Goal: Information Seeking & Learning: Learn about a topic

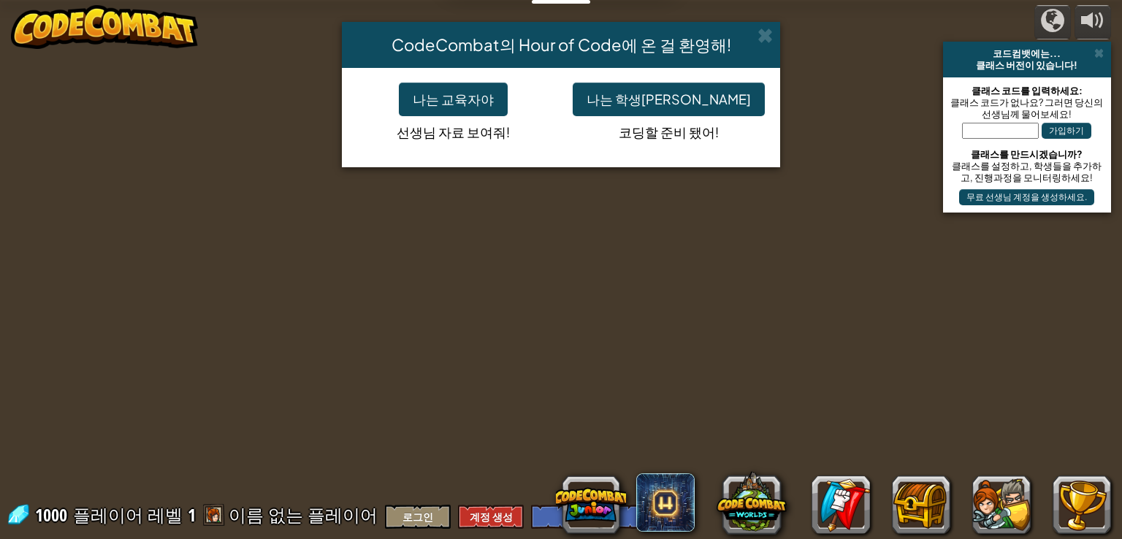
select select "ko"
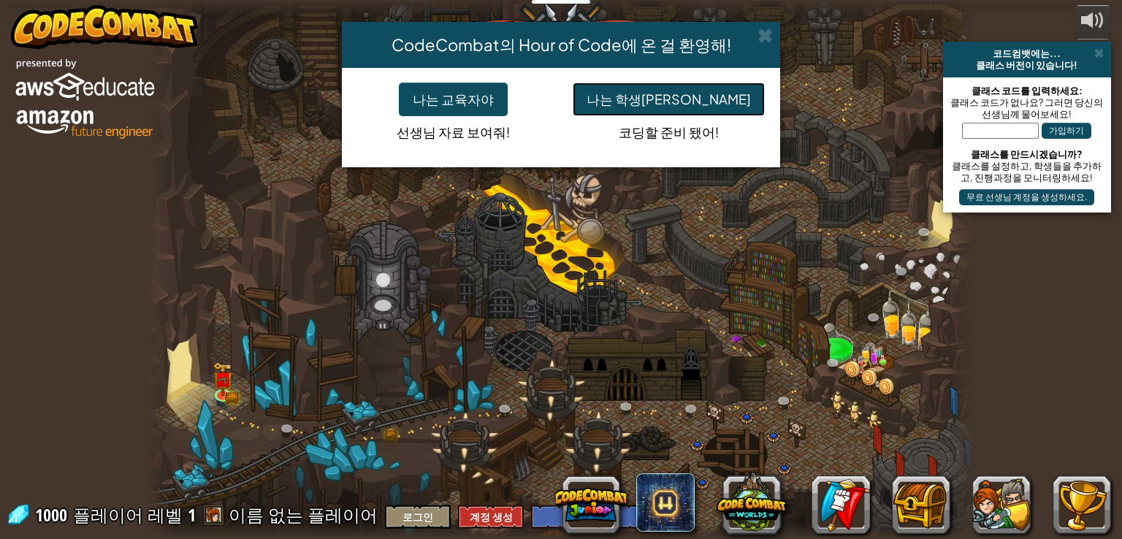
click at [695, 94] on button "나는 학생[PERSON_NAME]" at bounding box center [668, 100] width 192 height 34
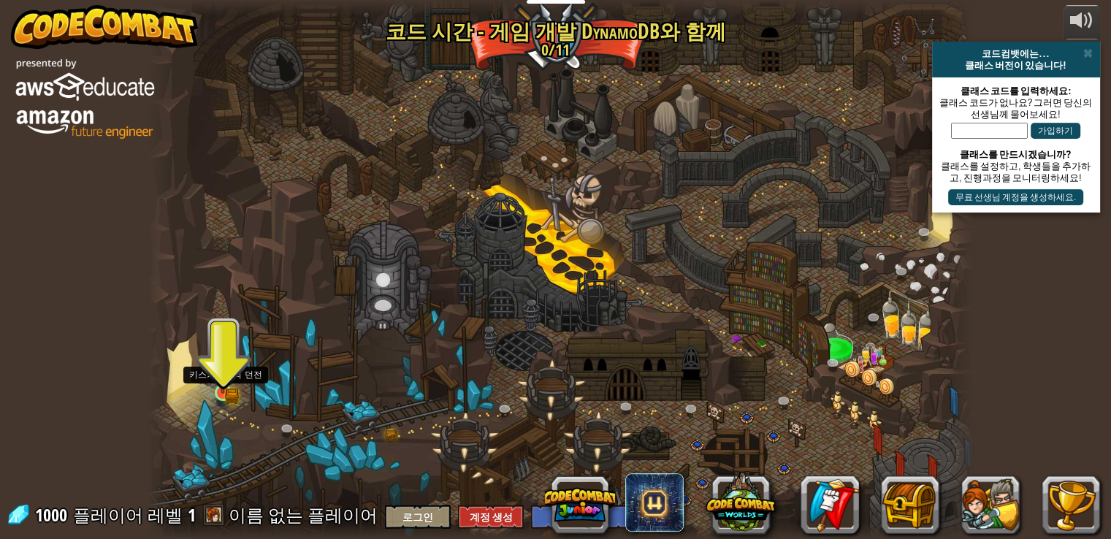
click at [228, 378] on img at bounding box center [223, 372] width 12 height 12
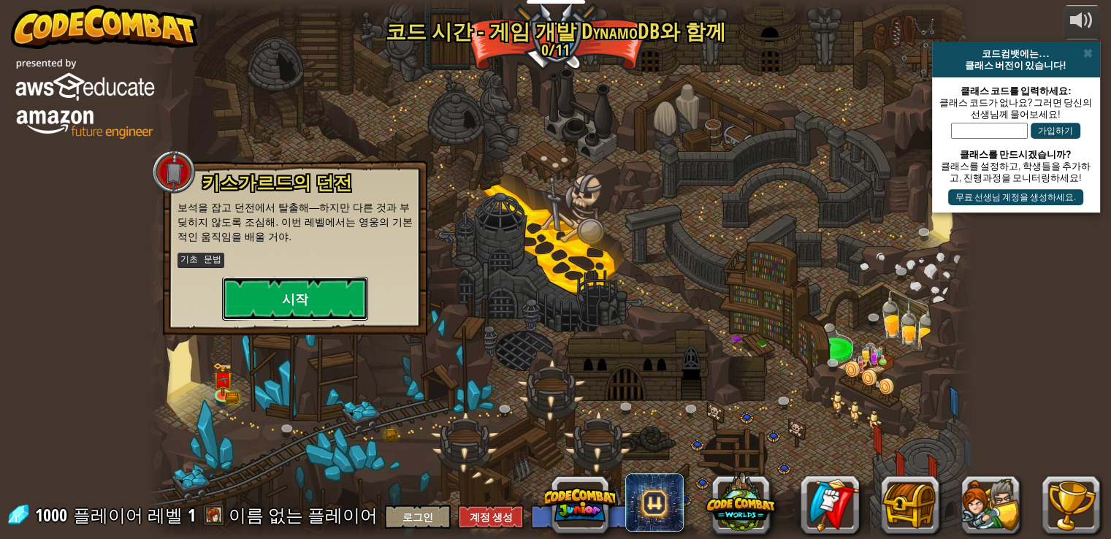
click at [321, 293] on button "시작" at bounding box center [295, 299] width 146 height 44
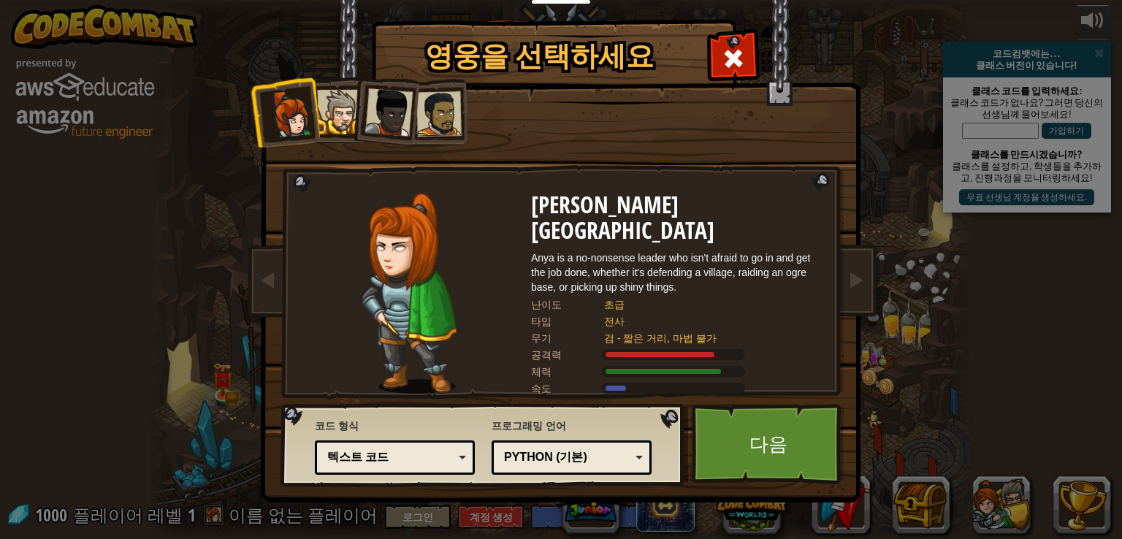
click at [616, 462] on div "Python (기본)" at bounding box center [567, 457] width 126 height 17
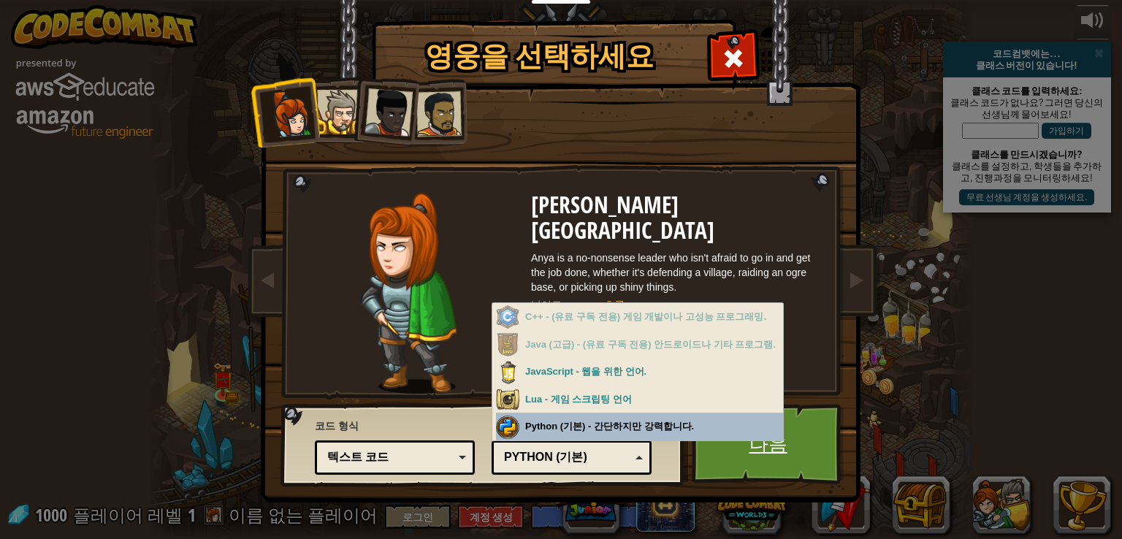
click at [784, 458] on link "다음" at bounding box center [767, 444] width 153 height 80
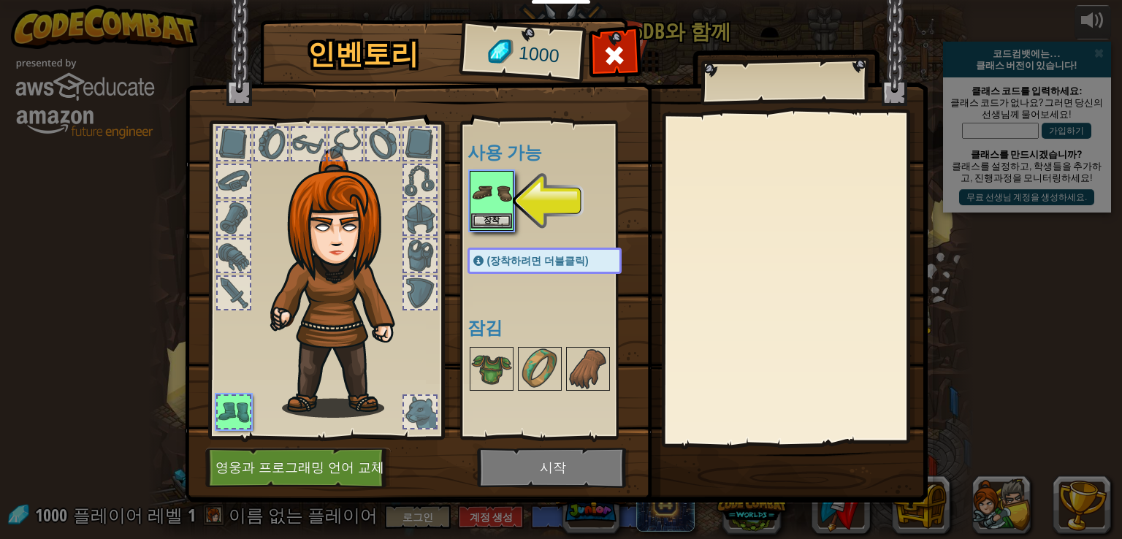
click at [490, 210] on img at bounding box center [491, 192] width 41 height 41
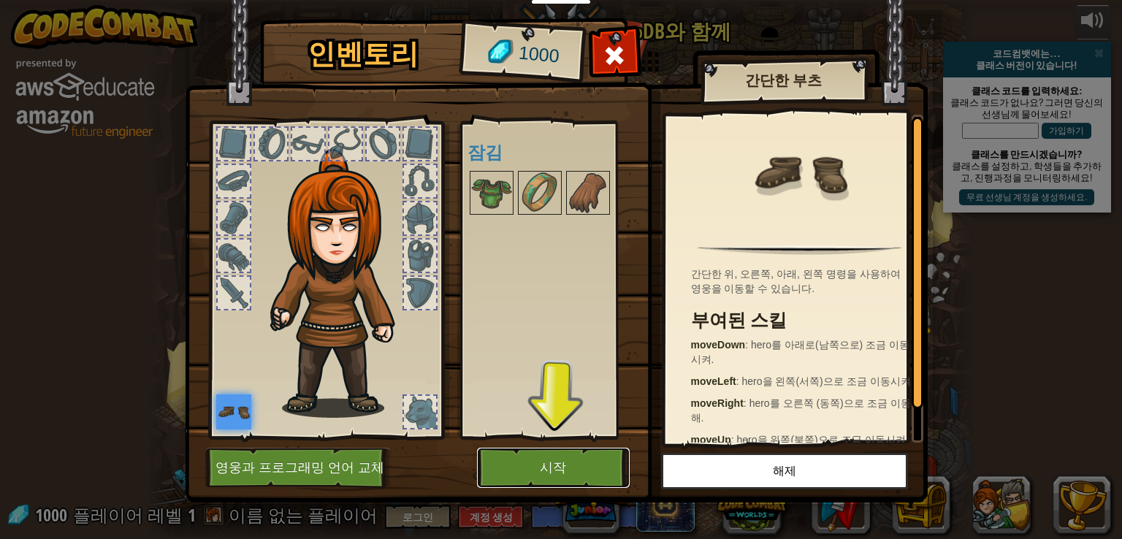
click at [559, 474] on button "시작" at bounding box center [553, 468] width 153 height 40
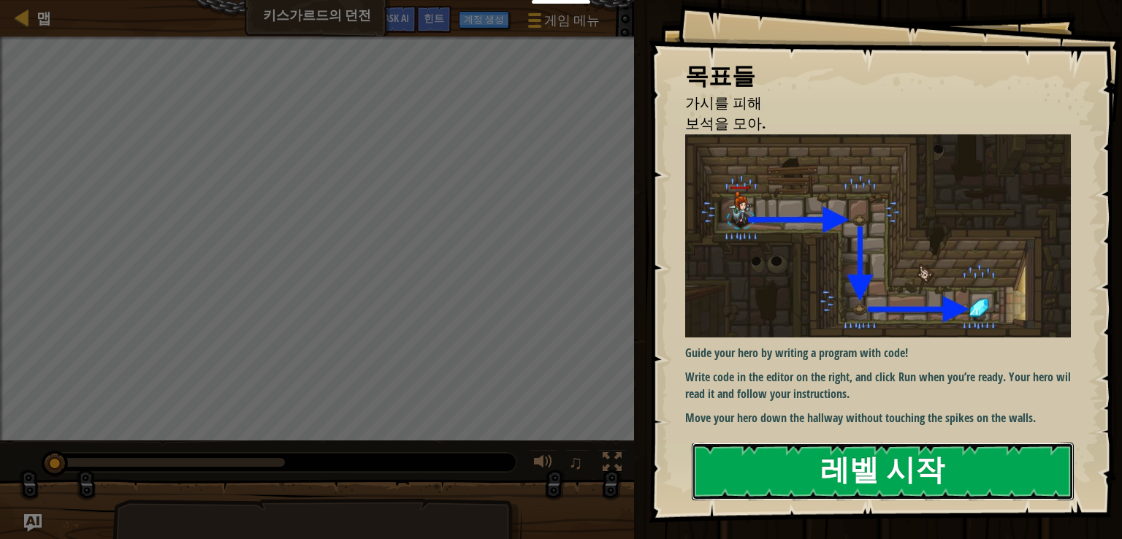
click at [879, 465] on button "레벨 시작" at bounding box center [882, 471] width 382 height 58
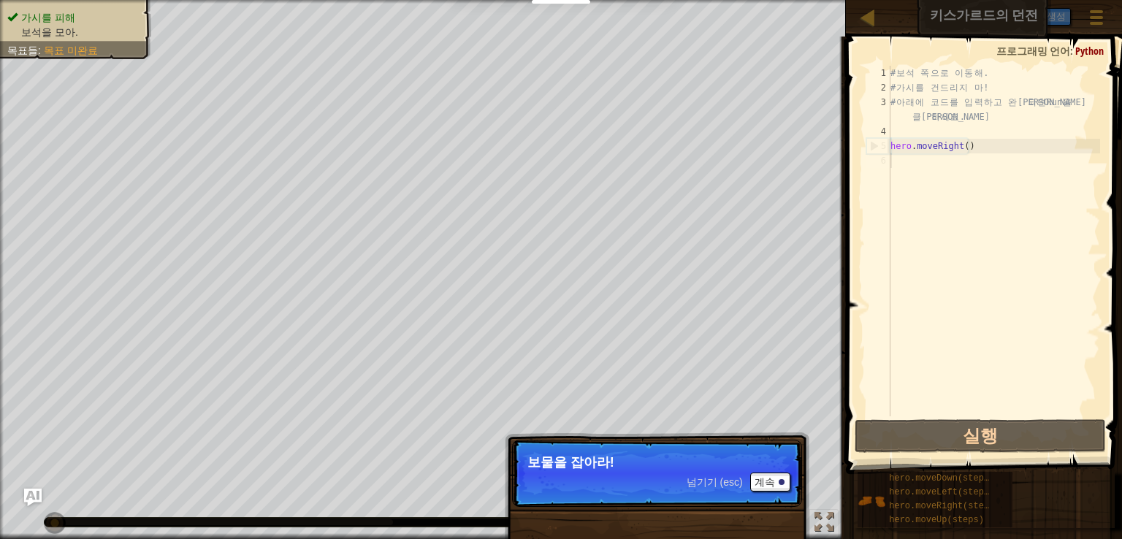
click at [689, 481] on p "넘기기 (esc) 계속 보물을 잡아라!" at bounding box center [657, 473] width 290 height 67
click at [786, 488] on button "계속" at bounding box center [770, 481] width 40 height 19
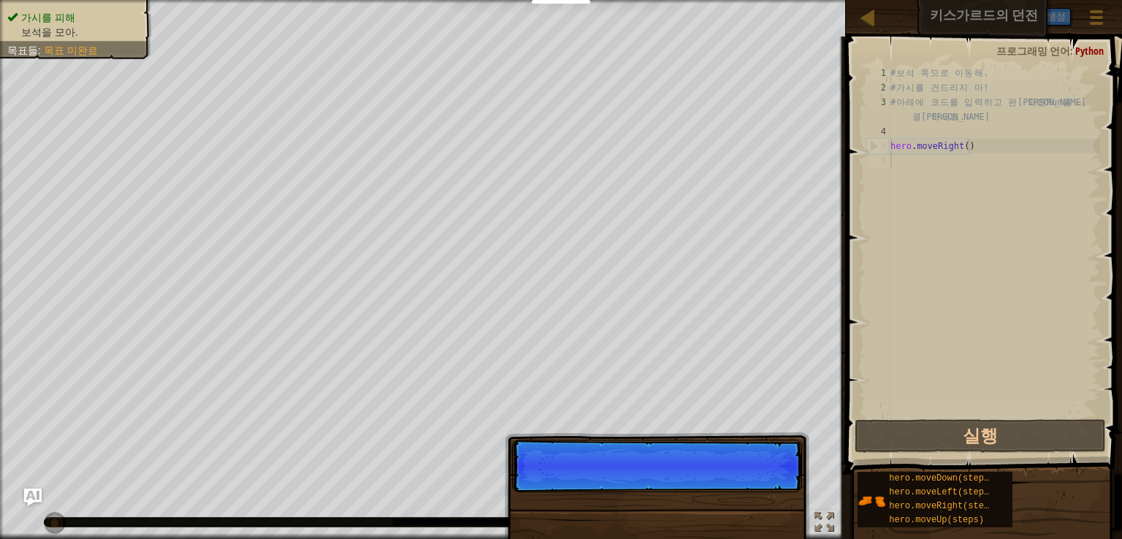
scroll to position [7, 0]
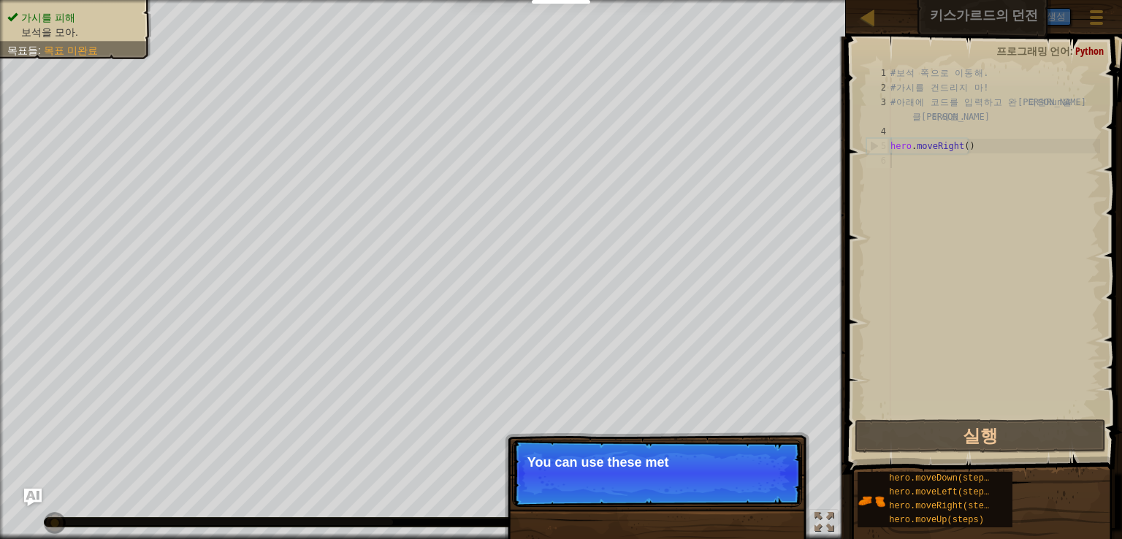
click at [752, 486] on p "넘기기 (esc) 계속 You can use these met" at bounding box center [657, 473] width 290 height 67
click at [752, 486] on button "계속" at bounding box center [770, 481] width 40 height 19
